Goal: Information Seeking & Learning: Compare options

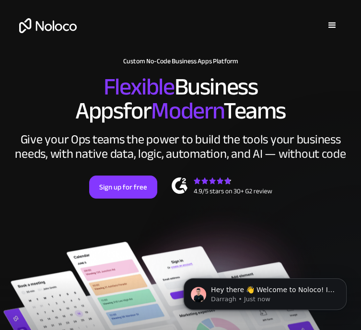
click at [151, 117] on span "Modern" at bounding box center [187, 110] width 72 height 45
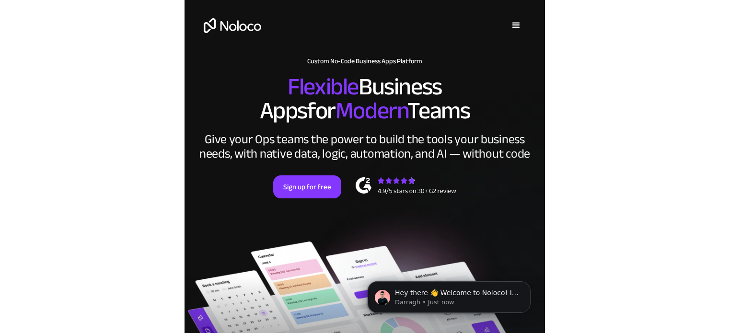
scroll to position [96, 0]
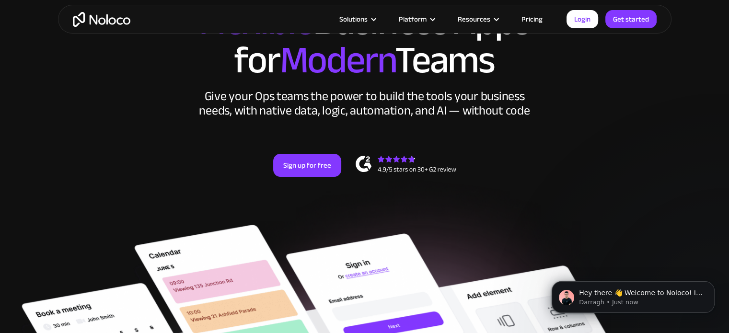
click at [361, 126] on div "New: Connect Noloco to Stripe Custom No-Code Business Apps Platform Flexible Bu…" at bounding box center [365, 91] width 614 height 230
click at [361, 19] on link "Login" at bounding box center [583, 19] width 32 height 18
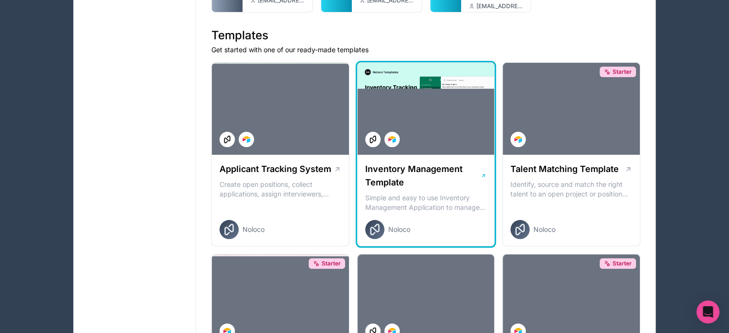
scroll to position [48, 0]
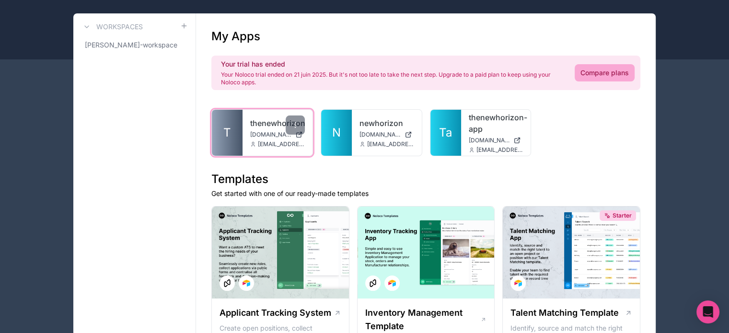
click at [243, 129] on div "thenewhorizon thenewhorizon.noloco.co contact@thenewhorizon.co" at bounding box center [278, 133] width 70 height 46
click at [228, 133] on span "T" at bounding box center [227, 132] width 8 height 15
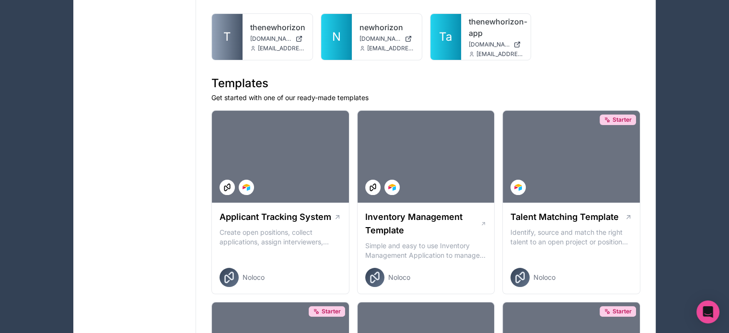
scroll to position [48, 0]
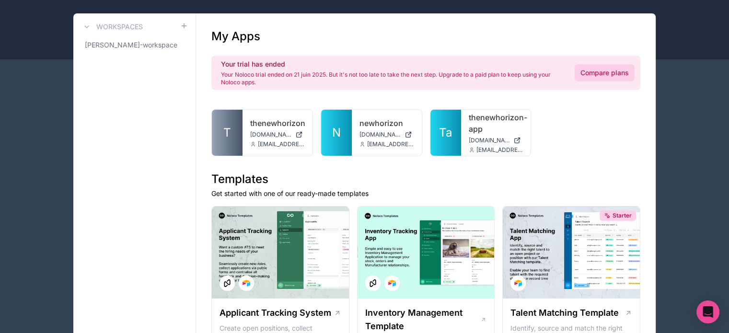
click at [583, 78] on link "Compare plans" at bounding box center [605, 72] width 60 height 17
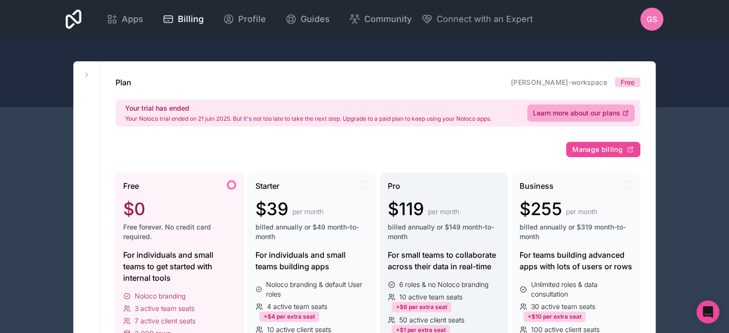
scroll to position [144, 0]
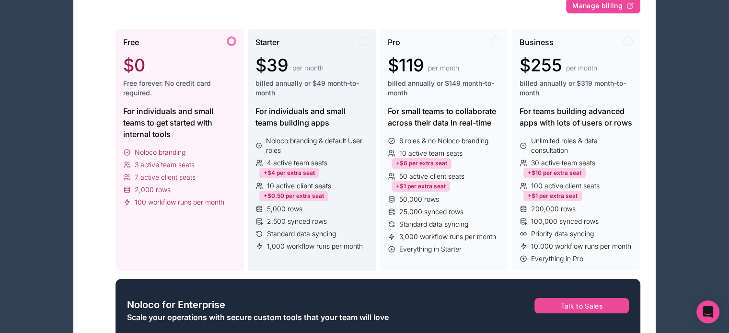
click at [318, 185] on span "10 active client seats" at bounding box center [299, 186] width 64 height 10
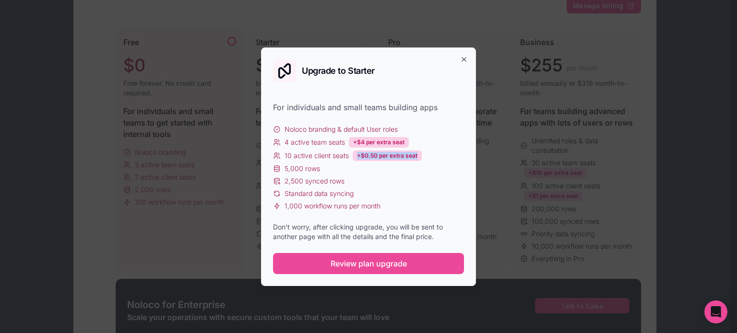
drag, startPoint x: 358, startPoint y: 155, endPoint x: 422, endPoint y: 157, distance: 64.8
click at [422, 157] on div "10 active client seats +$0.50 per extra seat" at bounding box center [368, 156] width 191 height 11
click at [420, 157] on div "+$0.50 per extra seat" at bounding box center [386, 156] width 69 height 11
drag, startPoint x: 418, startPoint y: 154, endPoint x: 383, endPoint y: 157, distance: 35.6
click at [383, 157] on div "+$0.50 per extra seat" at bounding box center [386, 156] width 69 height 11
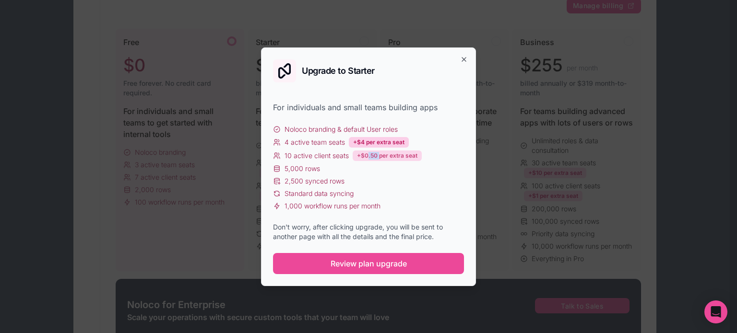
click at [368, 155] on div "+$0.50 per extra seat" at bounding box center [386, 156] width 69 height 11
click at [386, 156] on div "+$0.50 per extra seat" at bounding box center [386, 156] width 69 height 11
click at [392, 154] on div "+$0.50 per extra seat" at bounding box center [386, 156] width 69 height 11
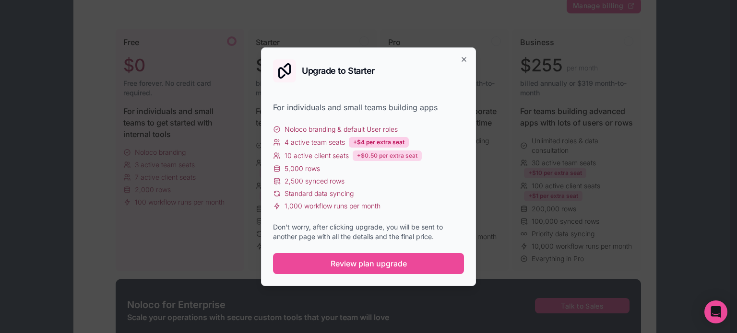
click at [392, 153] on div "+$0.50 per extra seat" at bounding box center [386, 156] width 69 height 11
click at [393, 153] on div "+$0.50 per extra seat" at bounding box center [386, 156] width 69 height 11
click at [385, 153] on div "+$0.50 per extra seat" at bounding box center [386, 156] width 69 height 11
click at [389, 157] on div "+$0.50 per extra seat" at bounding box center [386, 156] width 69 height 11
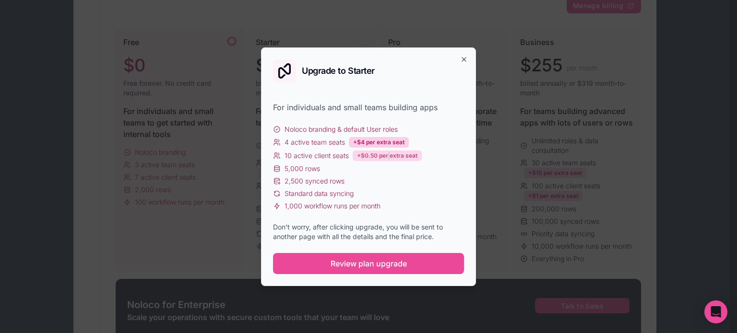
click at [389, 157] on div "+$0.50 per extra seat" at bounding box center [386, 156] width 69 height 11
click at [407, 156] on div "+$0.50 per extra seat" at bounding box center [386, 156] width 69 height 11
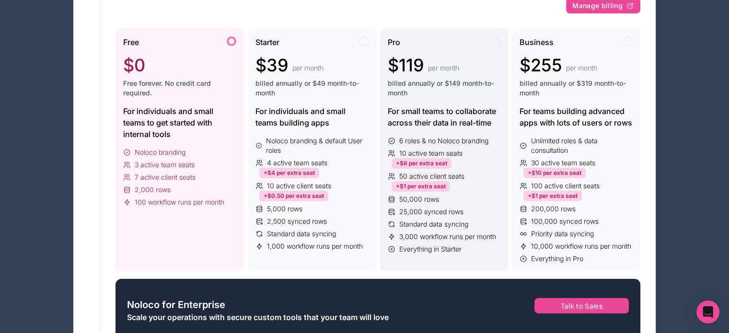
click at [446, 63] on span "per month" at bounding box center [443, 68] width 31 height 10
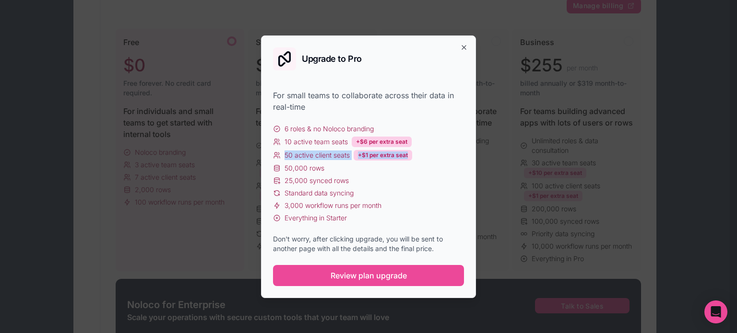
drag, startPoint x: 285, startPoint y: 154, endPoint x: 424, endPoint y: 159, distance: 139.6
click at [424, 159] on div "50 active client seats +$1 per extra seat" at bounding box center [368, 155] width 191 height 11
drag, startPoint x: 414, startPoint y: 153, endPoint x: 357, endPoint y: 155, distance: 57.1
click at [357, 155] on div "50 active client seats +$1 per extra seat" at bounding box center [368, 155] width 191 height 11
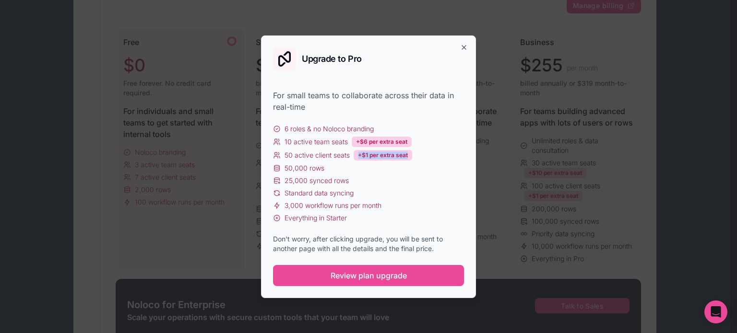
click at [417, 153] on div "50 active client seats +$1 per extra seat" at bounding box center [368, 155] width 191 height 11
drag, startPoint x: 292, startPoint y: 142, endPoint x: 357, endPoint y: 142, distance: 65.2
click at [357, 142] on div "10 active team seats +$6 per extra seat" at bounding box center [368, 142] width 191 height 11
click at [424, 137] on div "10 active team seats +$6 per extra seat" at bounding box center [368, 142] width 191 height 11
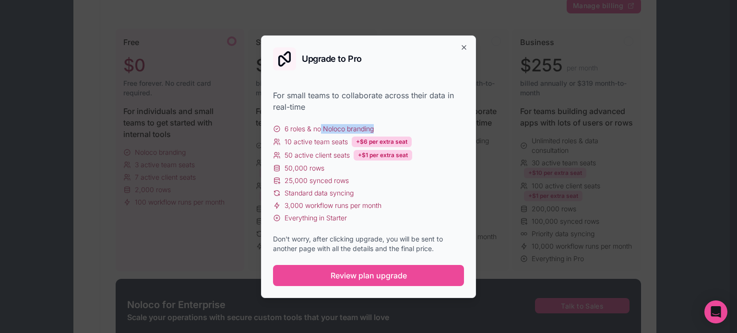
drag, startPoint x: 372, startPoint y: 130, endPoint x: 320, endPoint y: 132, distance: 51.8
click at [320, 132] on div "6 roles & no Noloco branding" at bounding box center [368, 129] width 191 height 10
click at [452, 131] on div "6 roles & no Noloco branding" at bounding box center [368, 129] width 191 height 10
click at [310, 168] on div "6 roles & no Noloco branding 10 active team seats +$6 per extra seat 50 active …" at bounding box center [368, 173] width 191 height 99
click at [406, 173] on div "6 roles & no Noloco branding 10 active team seats +$6 per extra seat 50 active …" at bounding box center [368, 173] width 191 height 99
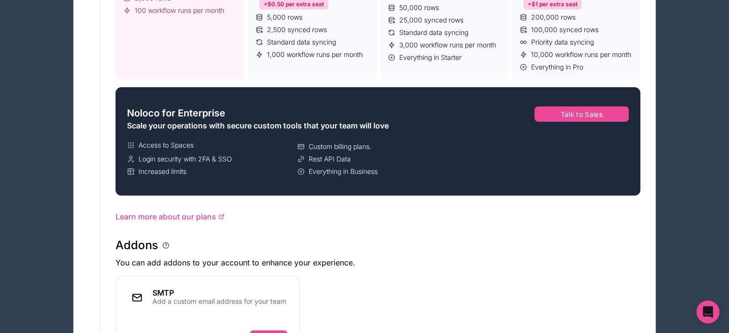
scroll to position [48, 0]
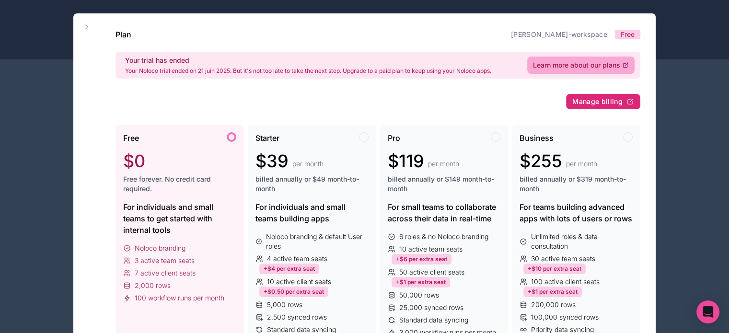
click at [596, 102] on span "Manage billing" at bounding box center [598, 101] width 50 height 9
